Goal: Find specific page/section: Find specific page/section

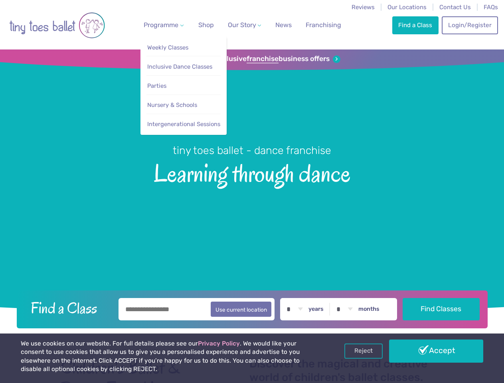
click at [162, 25] on span "Programme" at bounding box center [161, 25] width 35 height 8
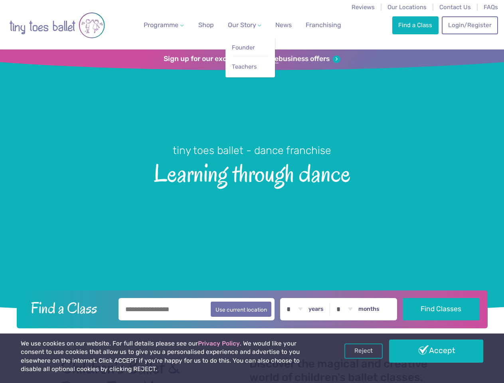
click at [237, 25] on span "Our Story" at bounding box center [242, 25] width 28 height 8
click at [252, 59] on li "Teachers" at bounding box center [250, 65] width 38 height 18
click at [252, 308] on button "Use current location" at bounding box center [241, 309] width 61 height 15
type input "**********"
click at [363, 351] on link "Reject" at bounding box center [363, 350] width 38 height 15
